Goal: Task Accomplishment & Management: Use online tool/utility

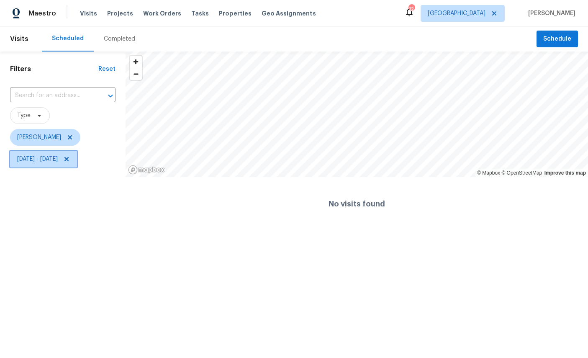
click at [58, 158] on span "[DATE] - [DATE]" at bounding box center [37, 159] width 41 height 8
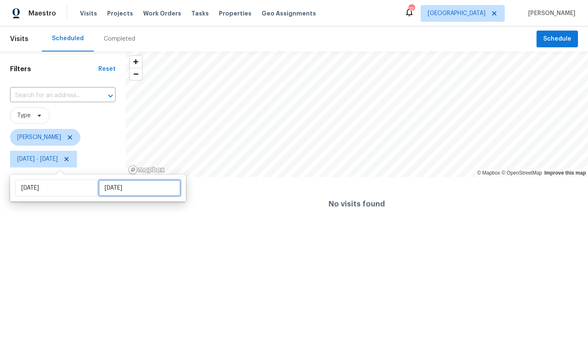
click at [137, 186] on input "[DATE]" at bounding box center [139, 187] width 82 height 17
select select "8"
select select "2025"
select select "9"
select select "2025"
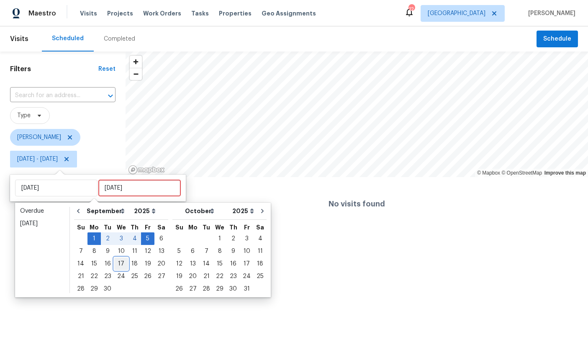
click at [125, 264] on div "17" at bounding box center [121, 264] width 14 height 12
type input "[DATE]"
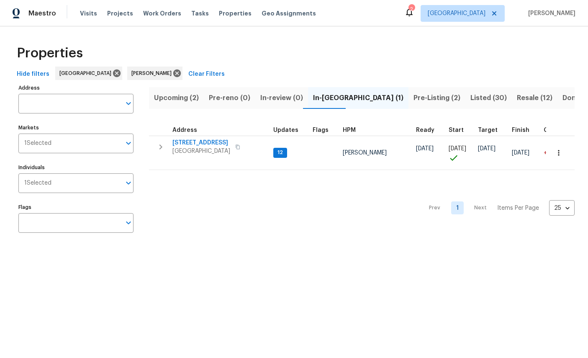
click at [186, 138] on span "3319 Victoria Ct E" at bounding box center [201, 142] width 58 height 8
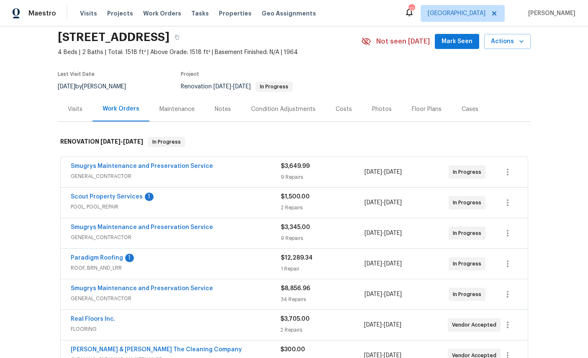
scroll to position [75, 0]
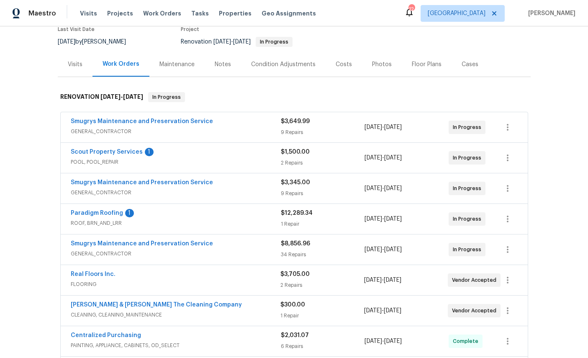
click at [84, 151] on link "Scout Property Services" at bounding box center [107, 152] width 72 height 6
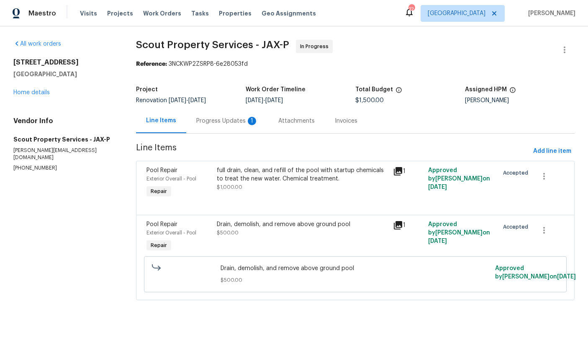
click at [213, 121] on div "Progress Updates 1" at bounding box center [227, 121] width 62 height 8
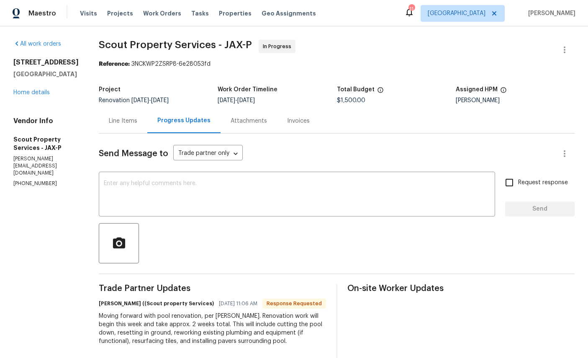
click at [28, 95] on link "Home details" at bounding box center [31, 93] width 36 height 6
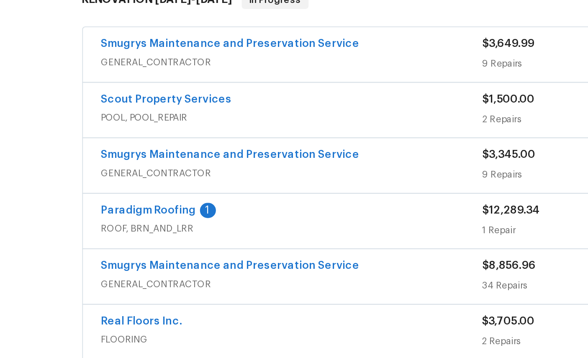
scroll to position [72, 0]
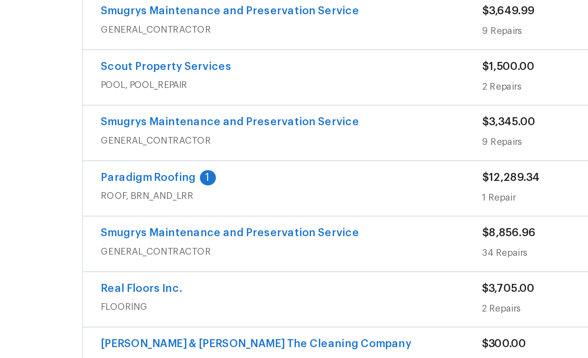
click at [71, 213] on link "Paradigm Roofing" at bounding box center [97, 216] width 52 height 6
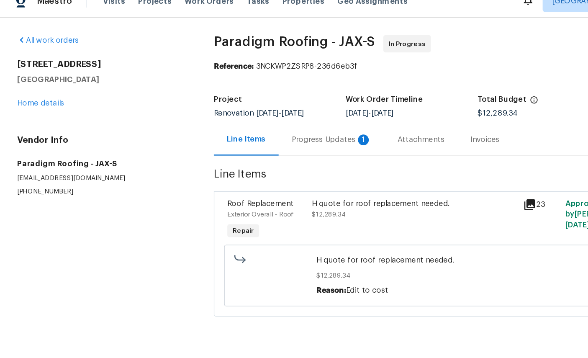
click at [27, 90] on link "Home details" at bounding box center [31, 93] width 36 height 6
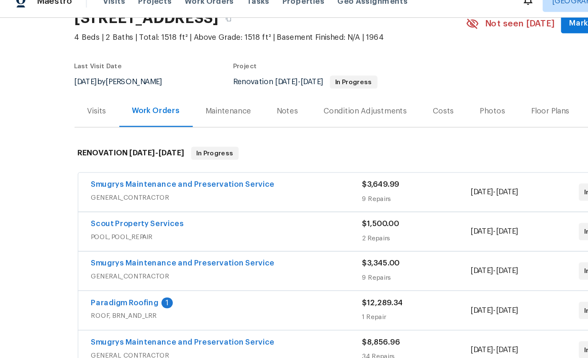
scroll to position [48, 0]
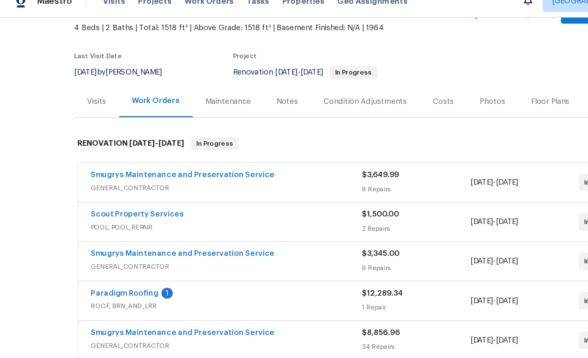
click at [90, 237] on link "Paradigm Roofing" at bounding box center [97, 240] width 52 height 6
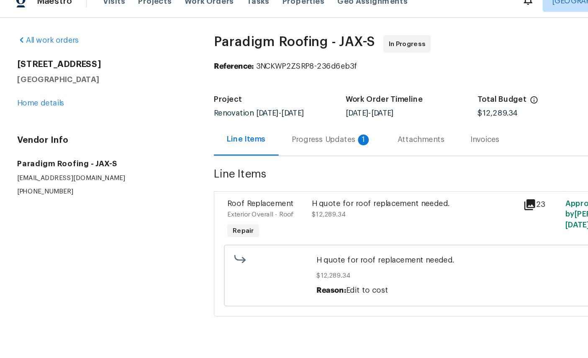
click at [236, 117] on div "Progress Updates 1" at bounding box center [257, 121] width 62 height 8
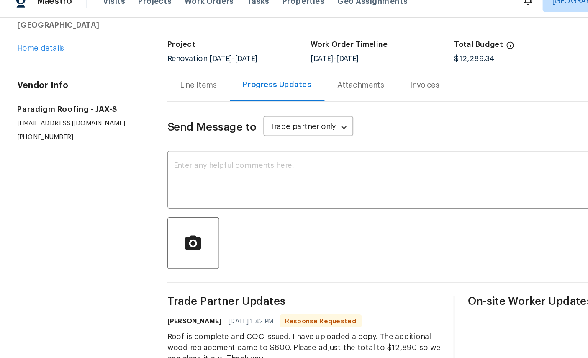
scroll to position [34, 0]
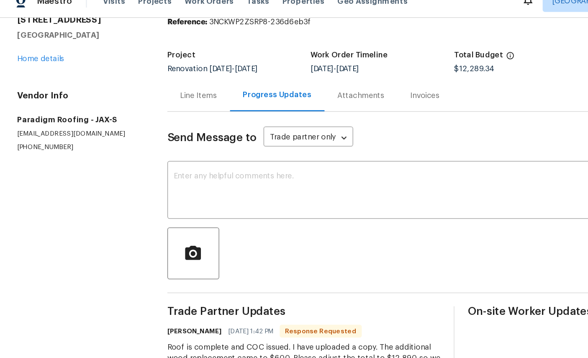
click at [29, 55] on link "Home details" at bounding box center [31, 58] width 36 height 6
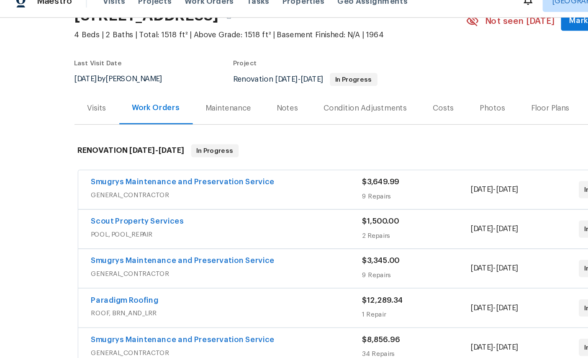
scroll to position [46, 0]
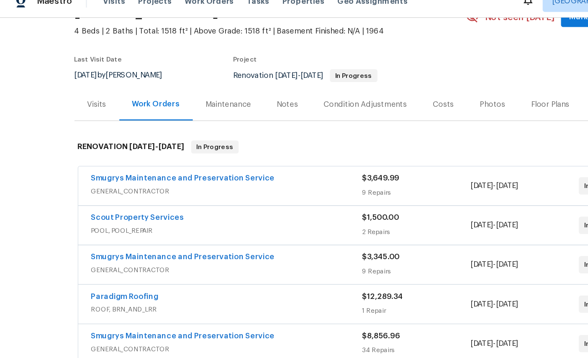
click at [87, 239] on link "Paradigm Roofing" at bounding box center [97, 242] width 52 height 6
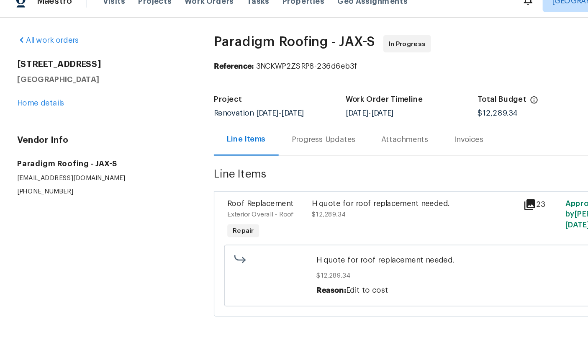
click at [239, 117] on div "Progress Updates" at bounding box center [250, 121] width 49 height 8
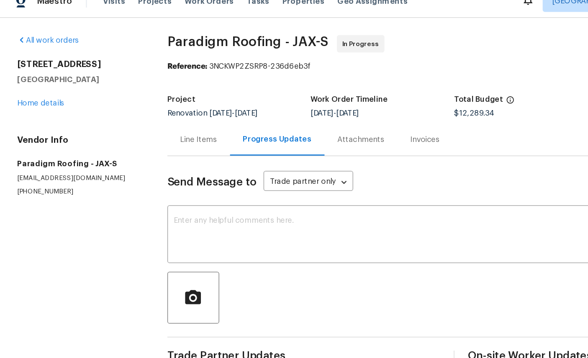
click at [29, 90] on link "Home details" at bounding box center [31, 93] width 36 height 6
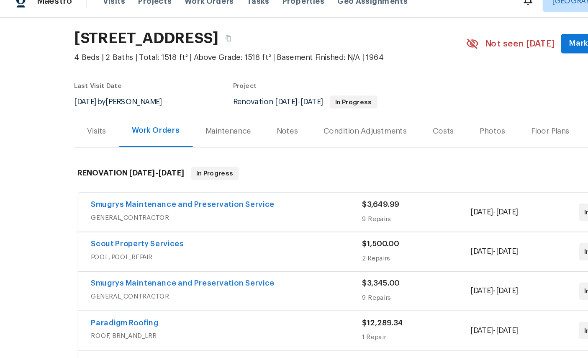
scroll to position [28, 0]
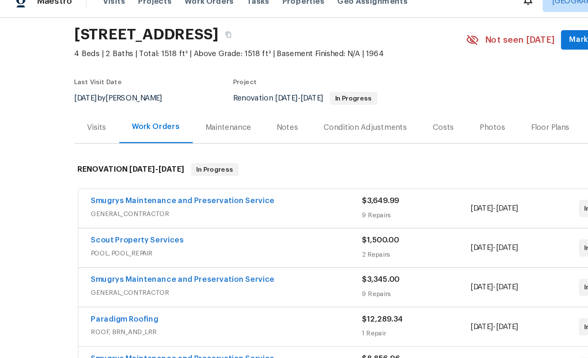
click at [87, 257] on link "Paradigm Roofing" at bounding box center [97, 260] width 52 height 6
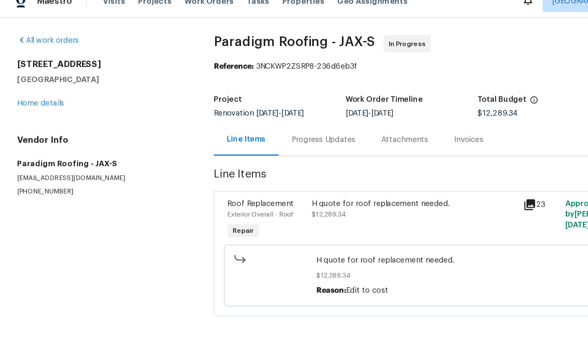
click at [258, 166] on div "H quote for roof replacement needed." at bounding box center [321, 170] width 159 height 8
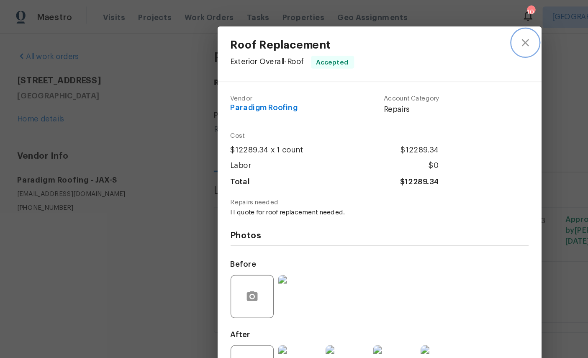
click at [409, 28] on icon "close" at bounding box center [407, 33] width 10 height 10
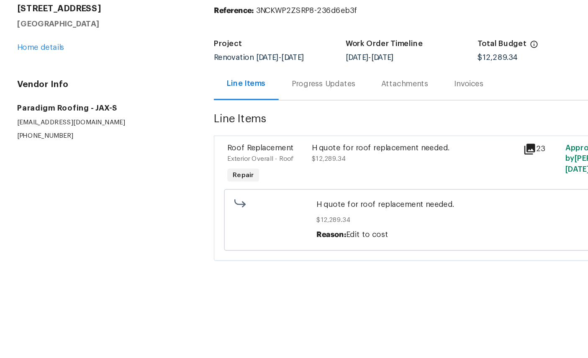
click at [32, 90] on link "Home details" at bounding box center [31, 93] width 36 height 6
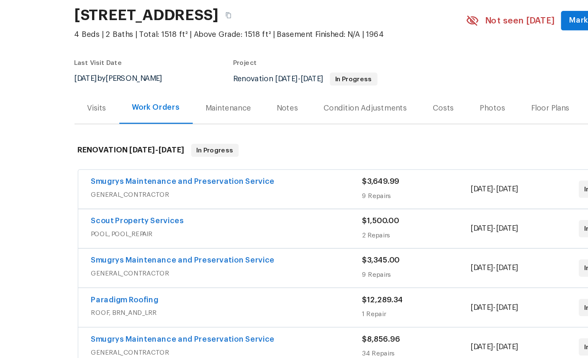
click at [87, 285] on link "Paradigm Roofing" at bounding box center [97, 288] width 52 height 6
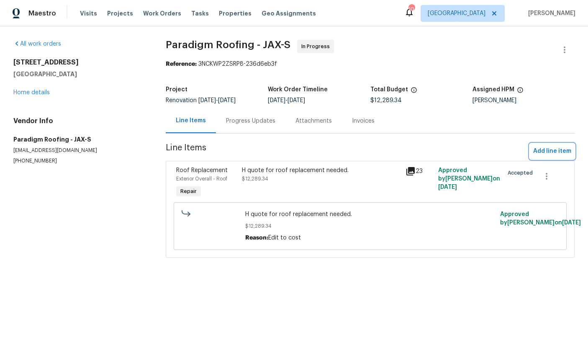
click at [555, 153] on span "Add line item" at bounding box center [552, 151] width 38 height 10
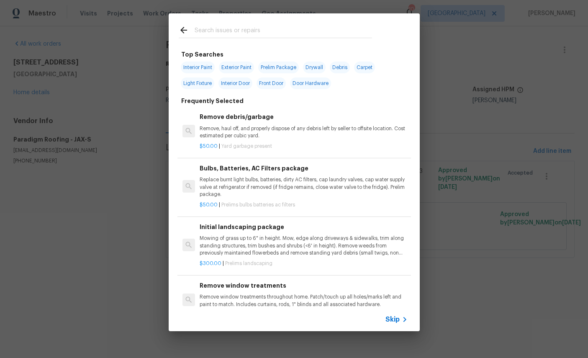
click at [293, 28] on input "text" at bounding box center [282, 31] width 177 height 13
type input "Roof"
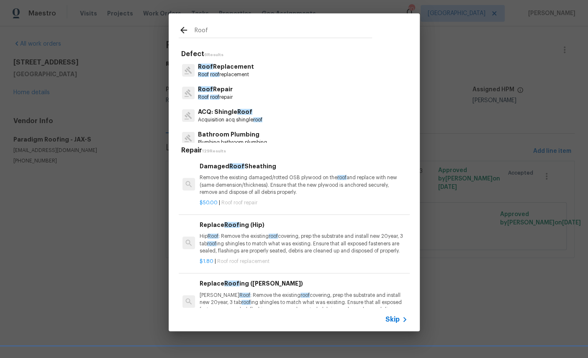
click at [206, 91] on span "Roof" at bounding box center [205, 89] width 15 height 6
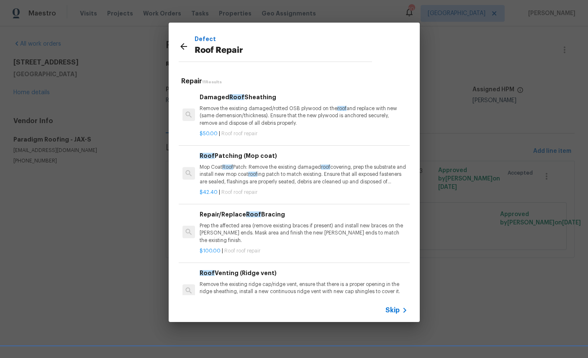
click at [286, 108] on p "Remove the existing damaged/rotted OSB plywood on the roof and replace with new…" at bounding box center [303, 115] width 207 height 21
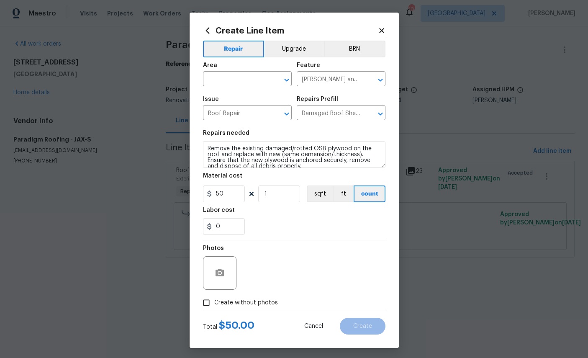
click at [246, 73] on div "Area" at bounding box center [247, 67] width 89 height 11
click at [228, 82] on input "text" at bounding box center [235, 79] width 65 height 13
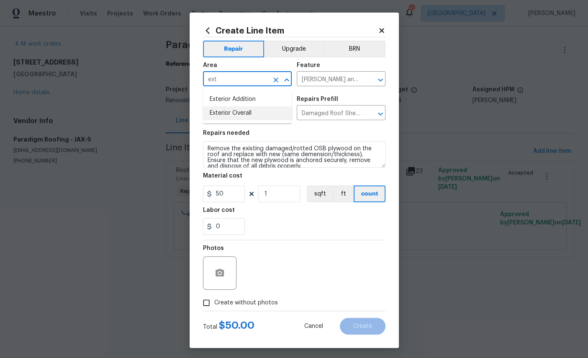
click at [235, 115] on li "Exterior Overall" at bounding box center [247, 113] width 89 height 14
type input "Exterior Overall"
click at [232, 198] on input "50" at bounding box center [224, 193] width 42 height 17
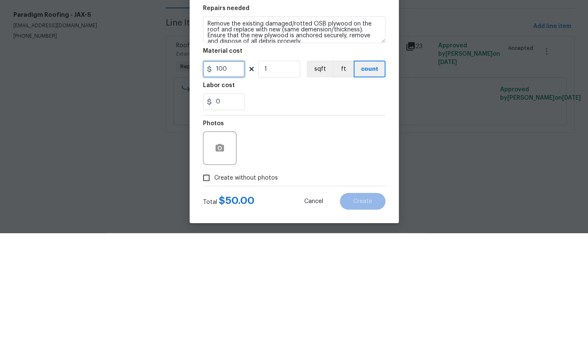
type input "100"
click at [279, 185] on input "1" at bounding box center [279, 193] width 42 height 17
type input "6"
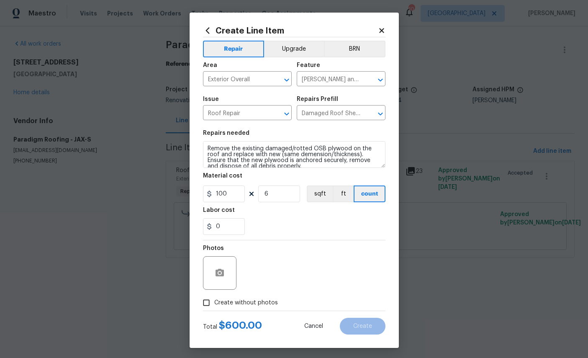
click at [247, 310] on label "Create without photos" at bounding box center [237, 302] width 79 height 16
click at [214, 310] on input "Create without photos" at bounding box center [206, 302] width 16 height 16
checkbox input "true"
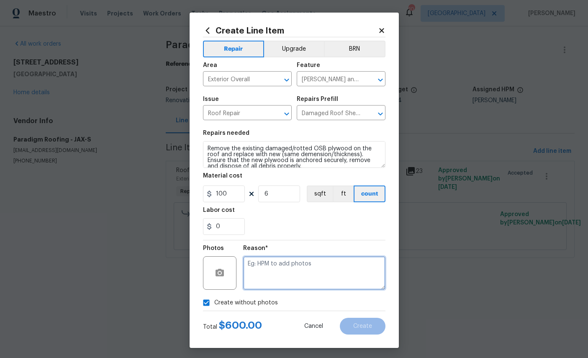
click at [299, 276] on textarea at bounding box center [314, 272] width 142 height 33
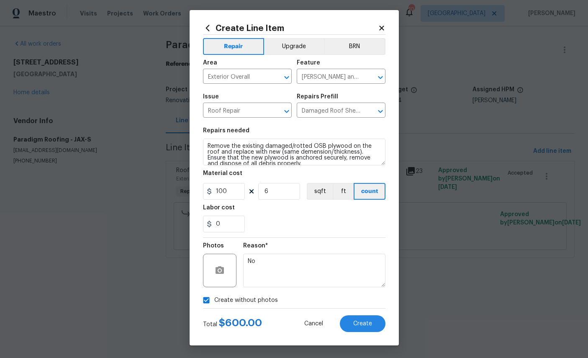
scroll to position [8, 0]
type textarea "No"
click at [357, 325] on span "Create" at bounding box center [362, 323] width 19 height 6
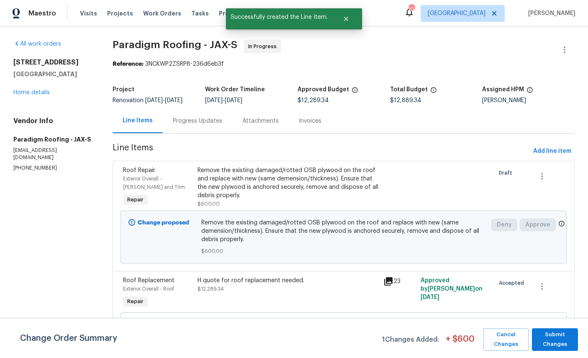
click at [33, 90] on link "Home details" at bounding box center [31, 93] width 36 height 6
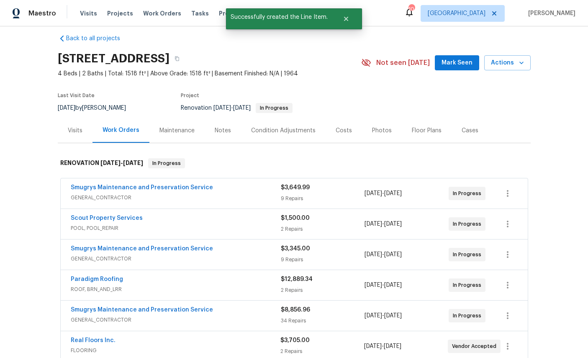
scroll to position [10, 0]
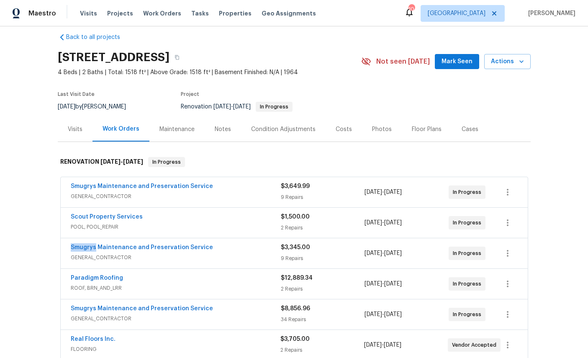
click at [34, 282] on div "Back to all projects 3319 Victoria Ct E, Jacksonville, FL 32216 4 Beds | 2 Bath…" at bounding box center [294, 191] width 588 height 331
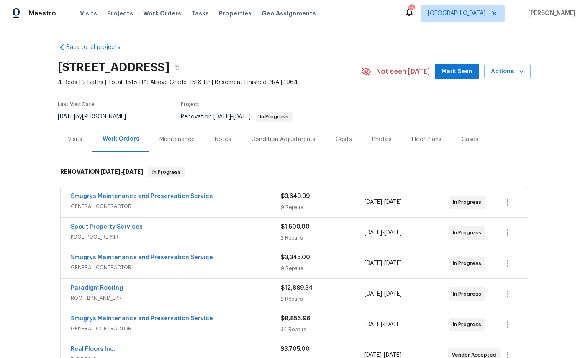
scroll to position [0, 0]
click at [87, 285] on link "Paradigm Roofing" at bounding box center [97, 288] width 52 height 6
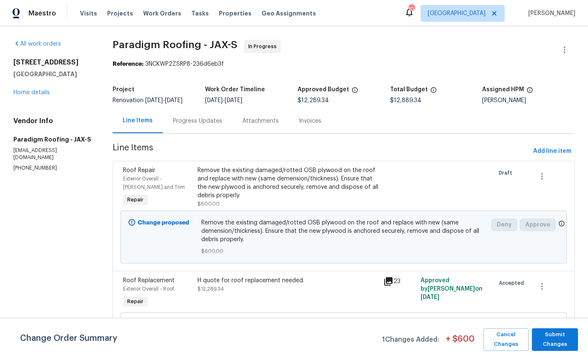
click at [191, 117] on div "Progress Updates" at bounding box center [197, 121] width 49 height 8
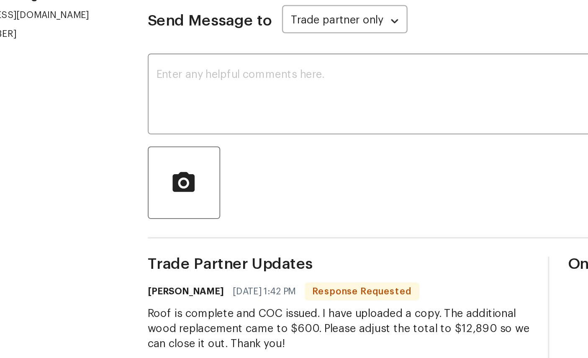
scroll to position [32, 0]
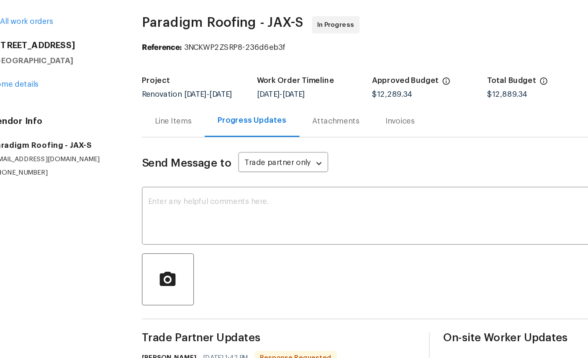
click at [14, 41] on div "All work orders 3319 Victoria Ct E Jacksonville, FL 32216 Home details Vendor I…" at bounding box center [61, 102] width 96 height 125
click at [17, 90] on link "Home details" at bounding box center [31, 93] width 36 height 6
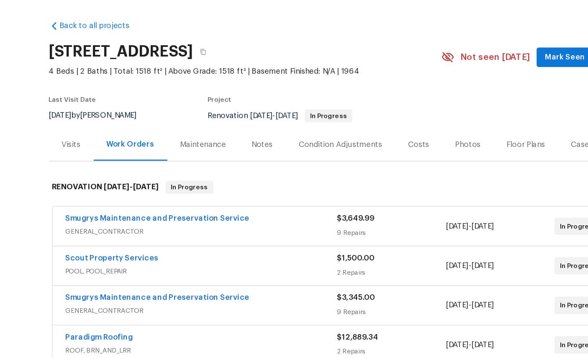
click at [71, 285] on link "Paradigm Roofing" at bounding box center [97, 288] width 52 height 6
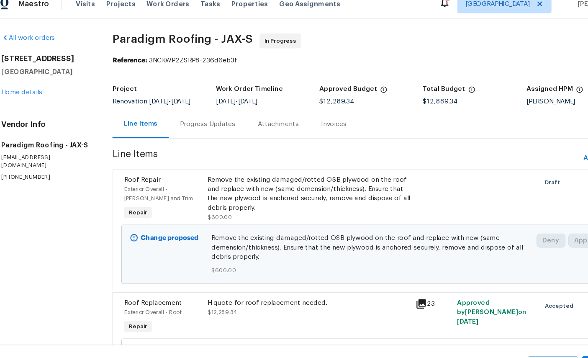
scroll to position [15, 0]
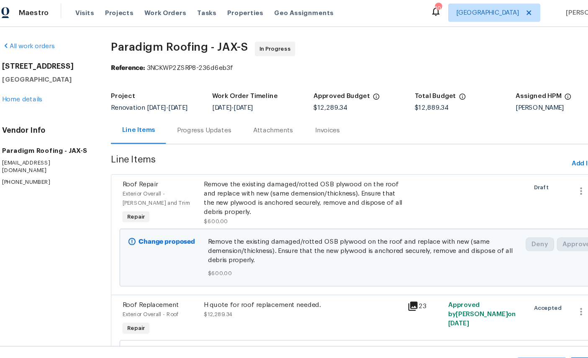
click at [15, 90] on link "Home details" at bounding box center [31, 93] width 36 height 6
